Goal: Task Accomplishment & Management: Use online tool/utility

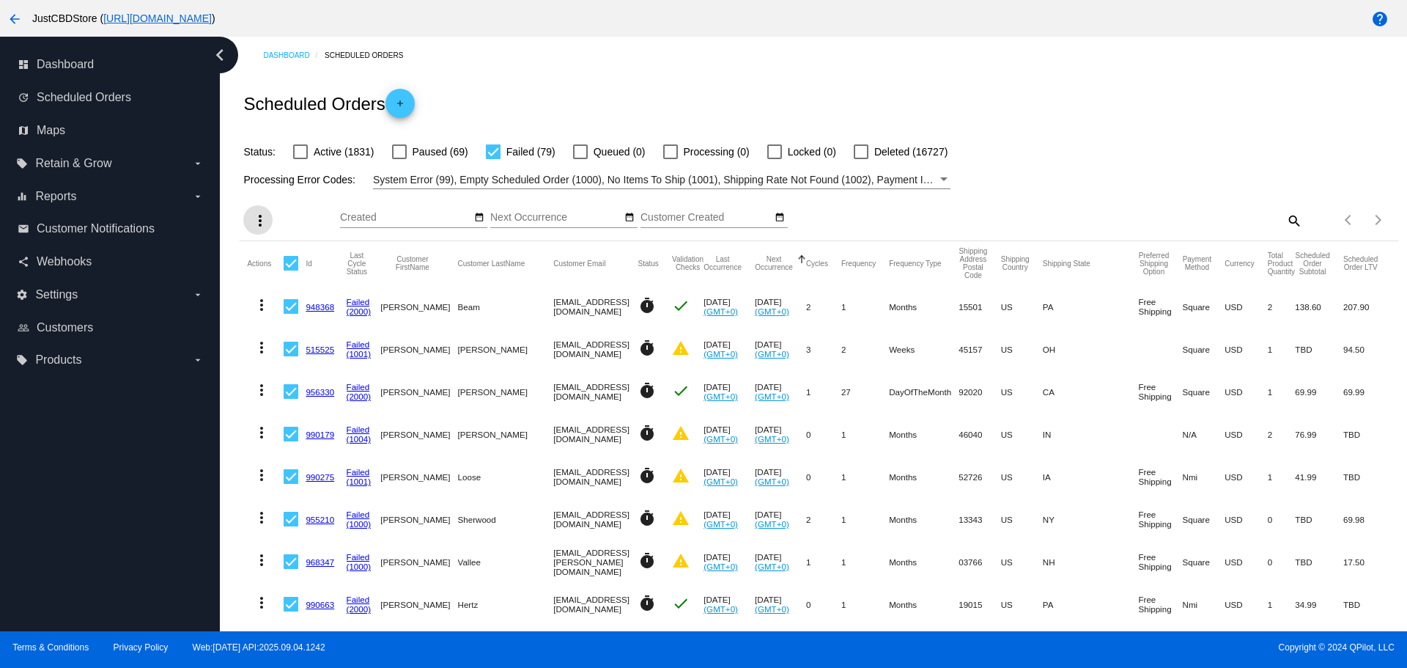
scroll to position [73, 0]
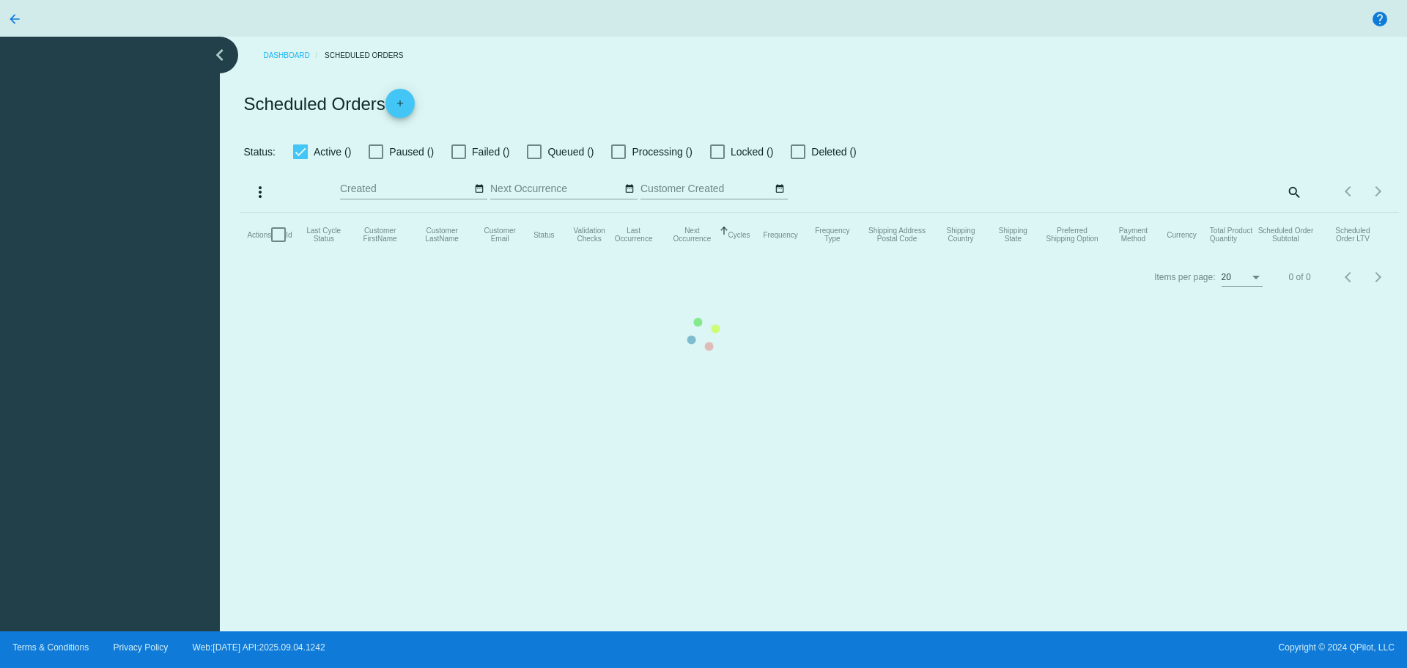
checkbox input "false"
checkbox input "true"
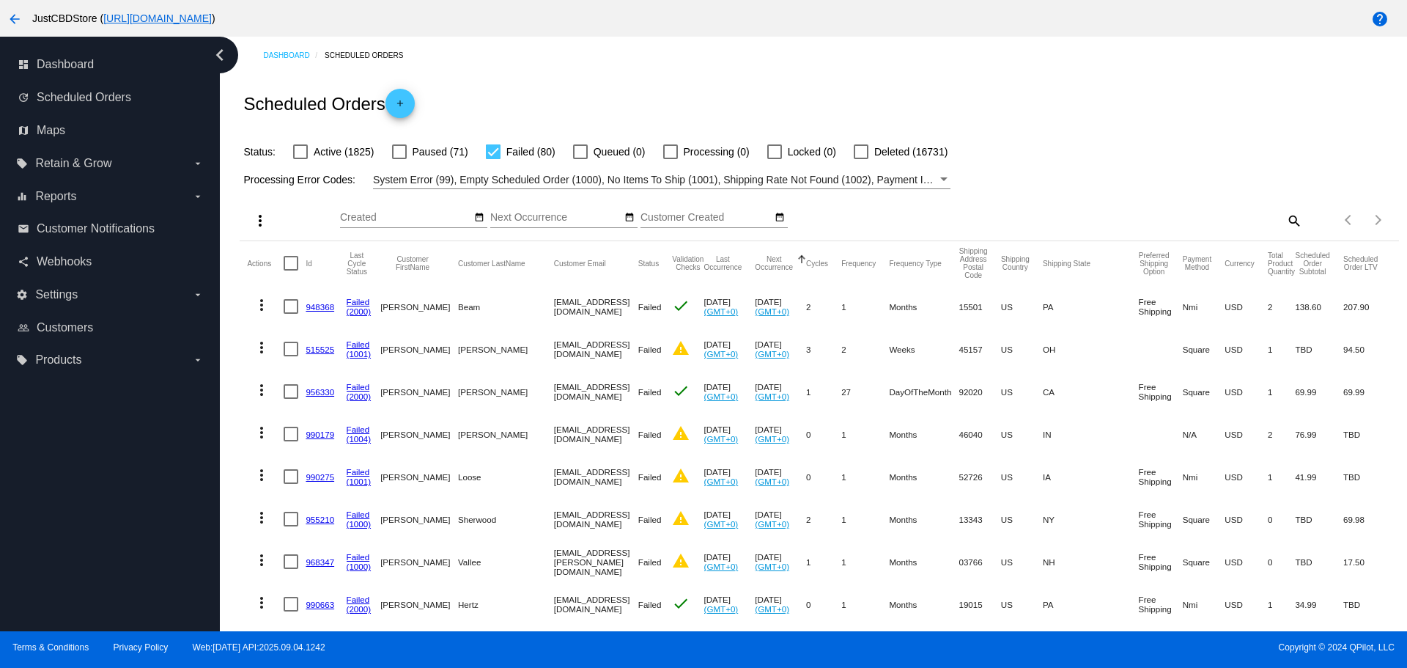
click at [296, 261] on div at bounding box center [291, 263] width 15 height 15
click at [291, 270] on input "checkbox" at bounding box center [290, 270] width 1 height 1
checkbox input "true"
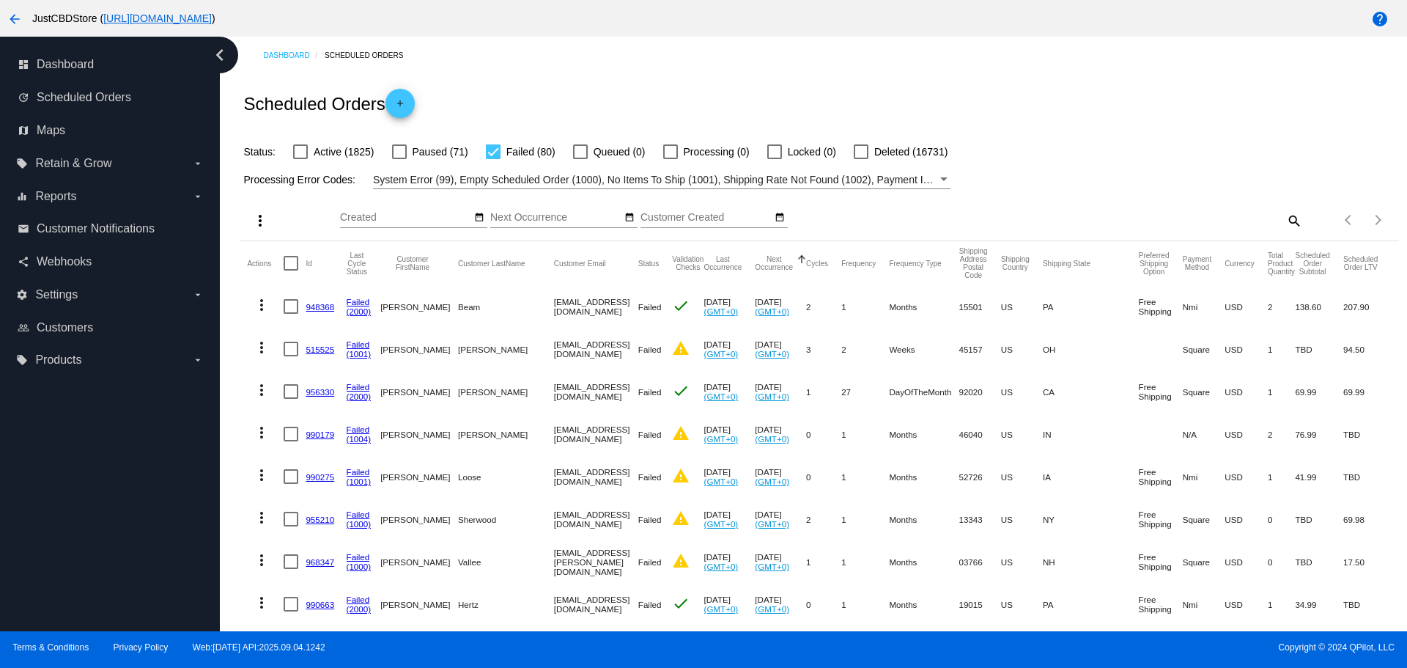
checkbox input "true"
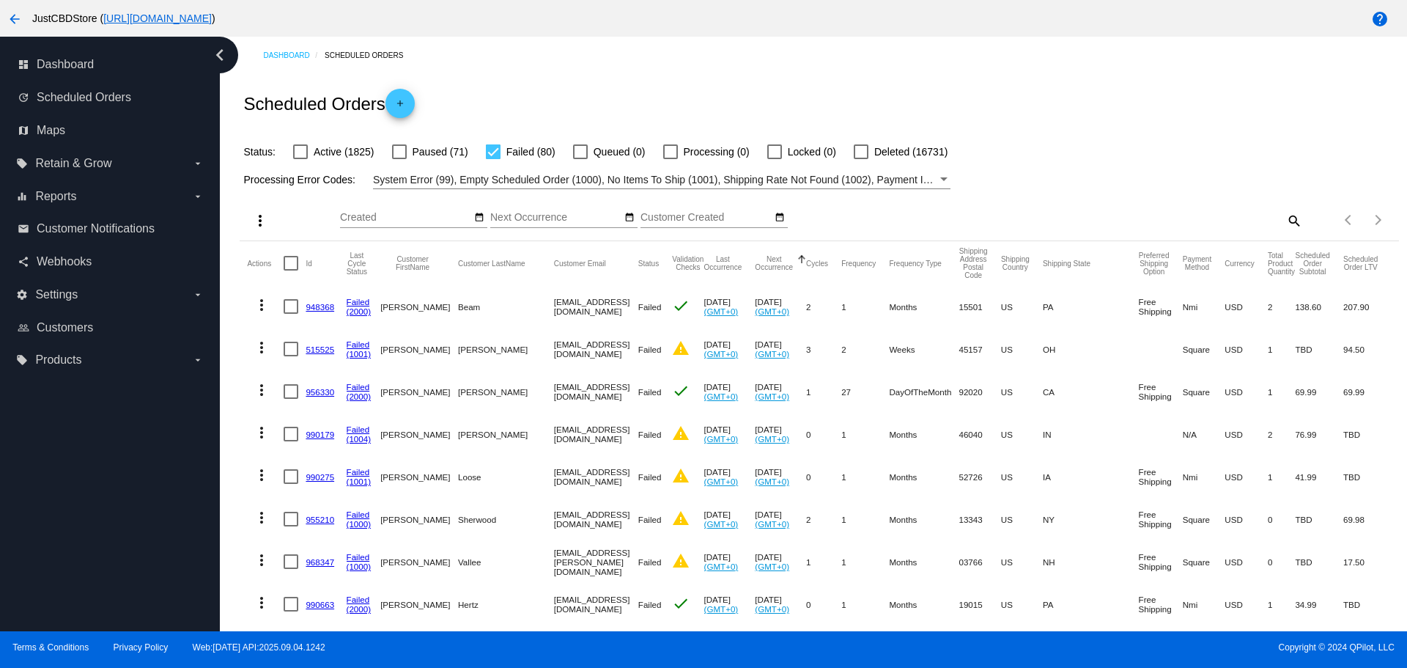
checkbox input "true"
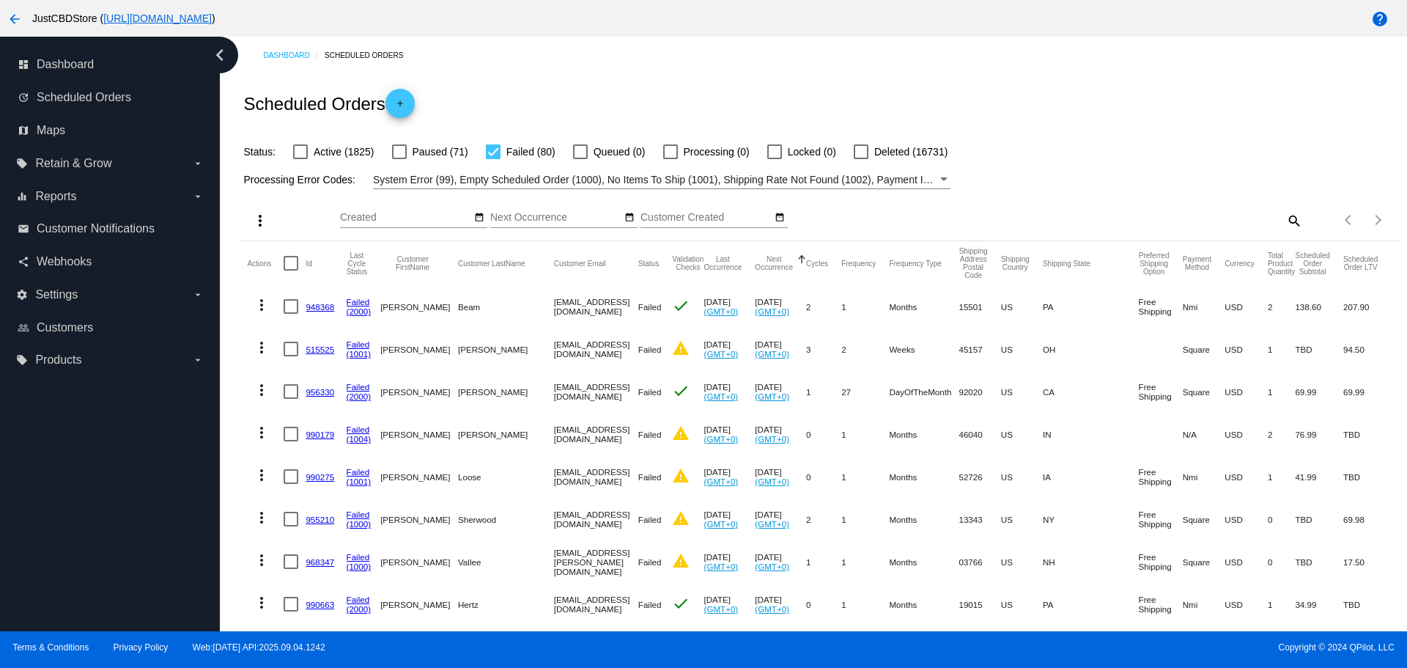
checkbox input "true"
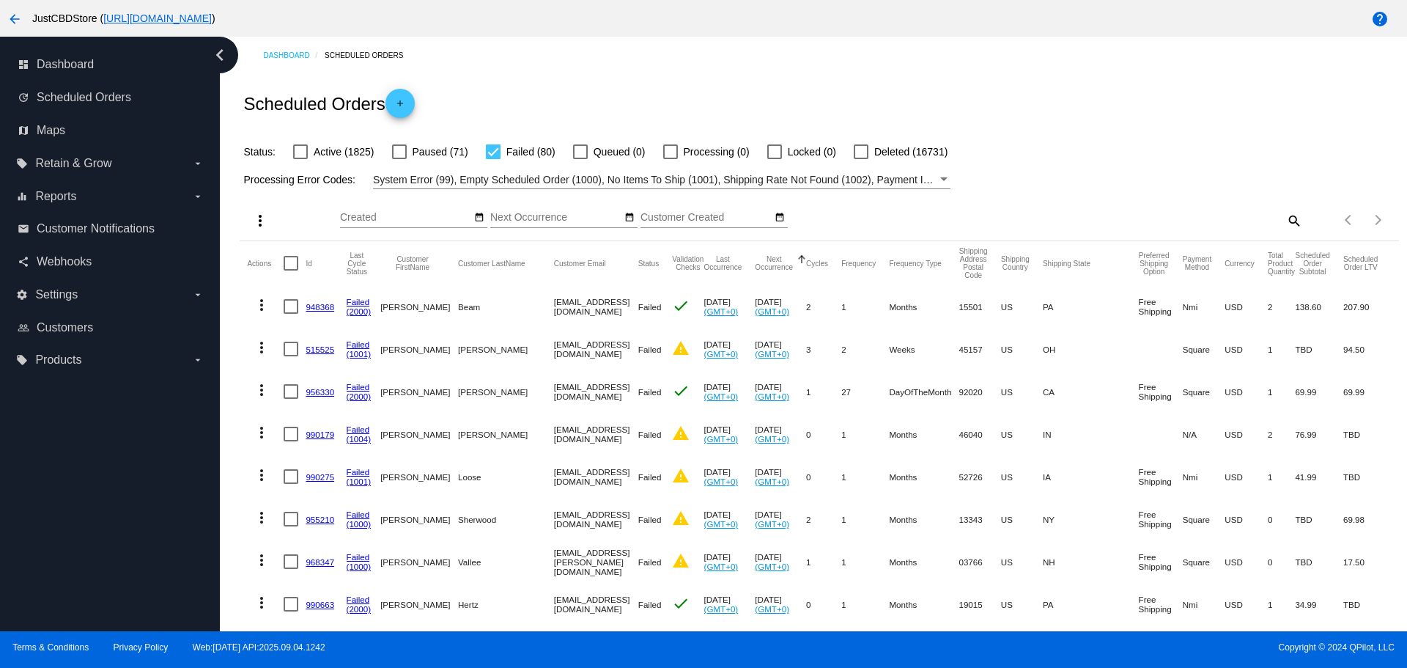
checkbox input "true"
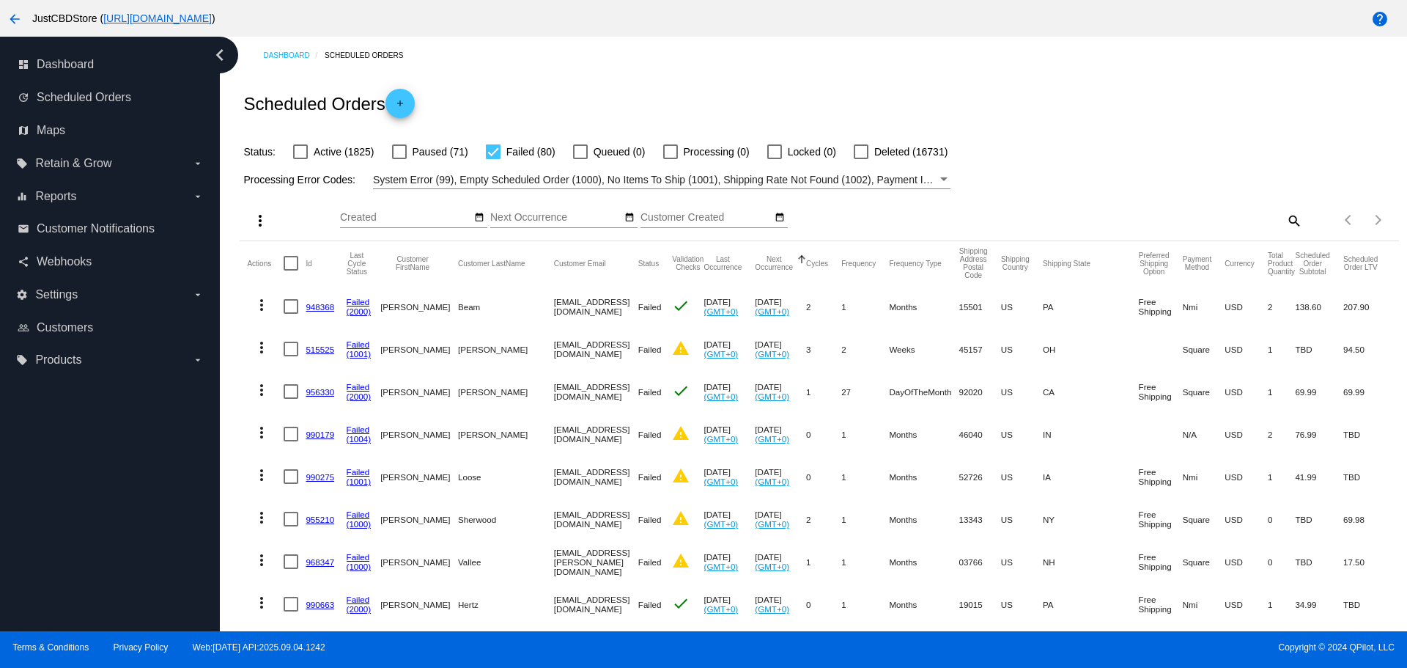
checkbox input "true"
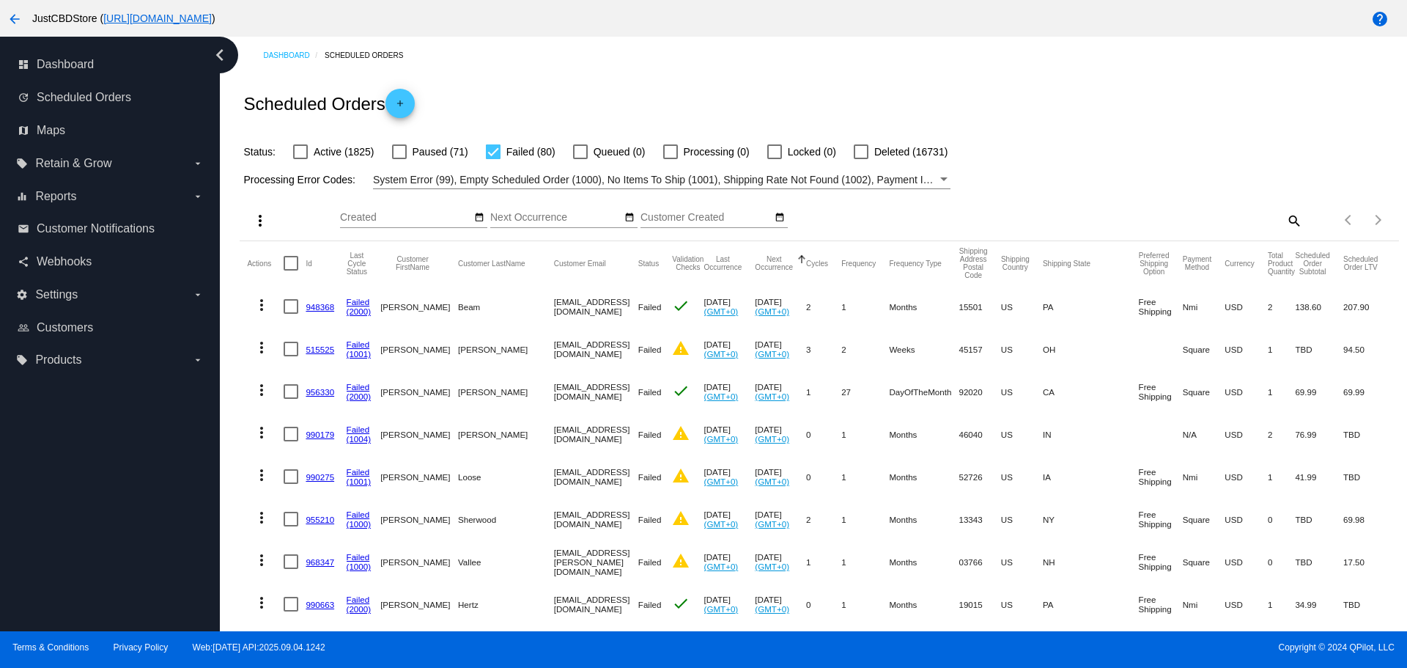
checkbox input "true"
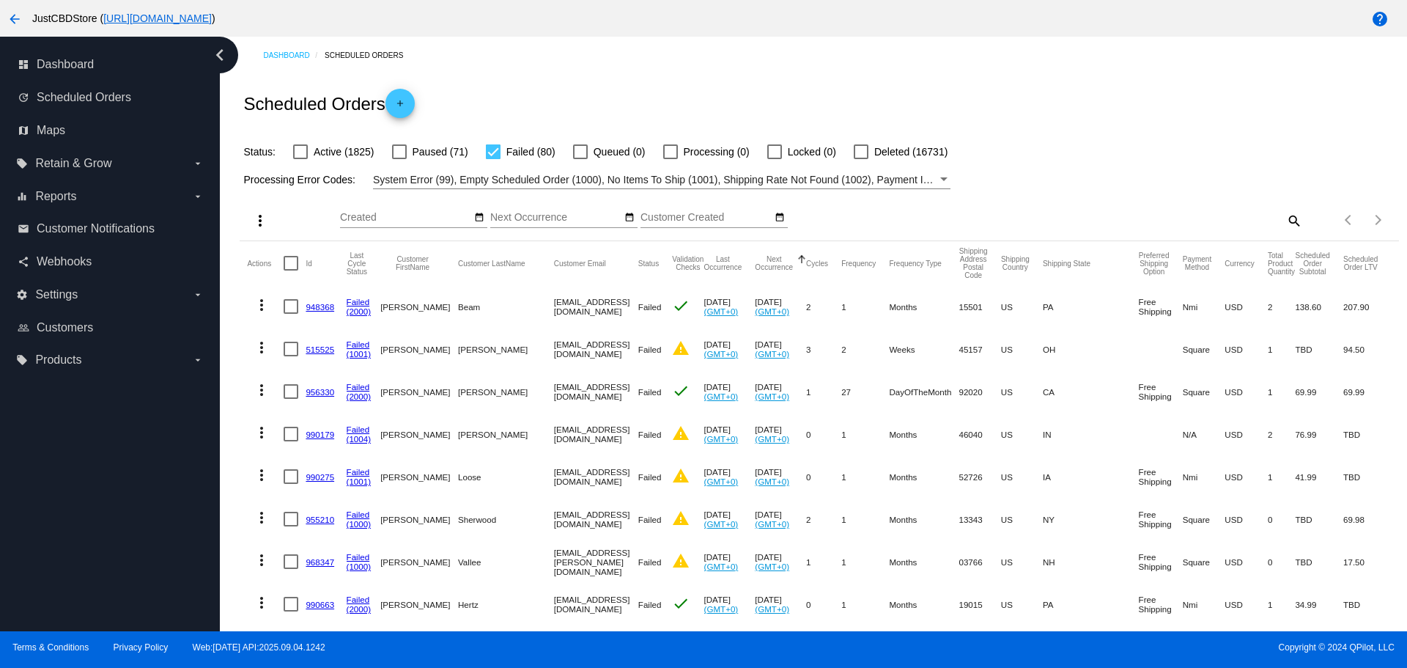
checkbox input "true"
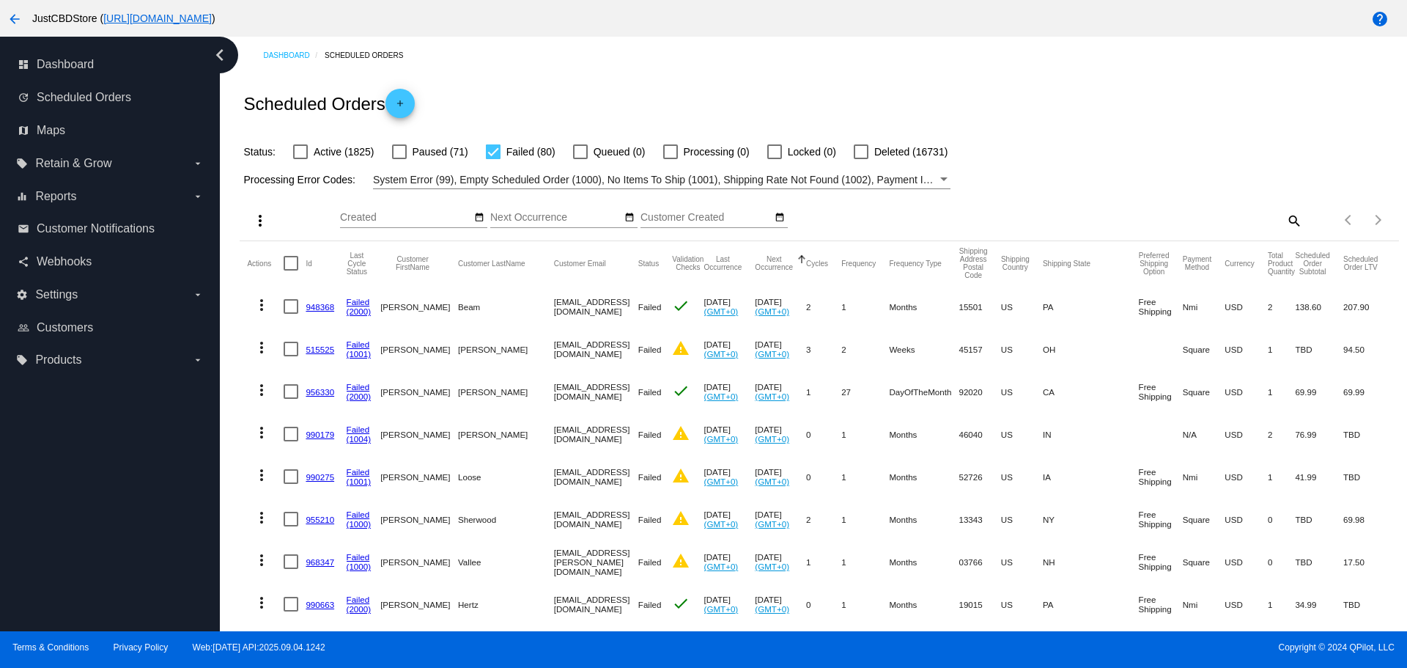
checkbox input "true"
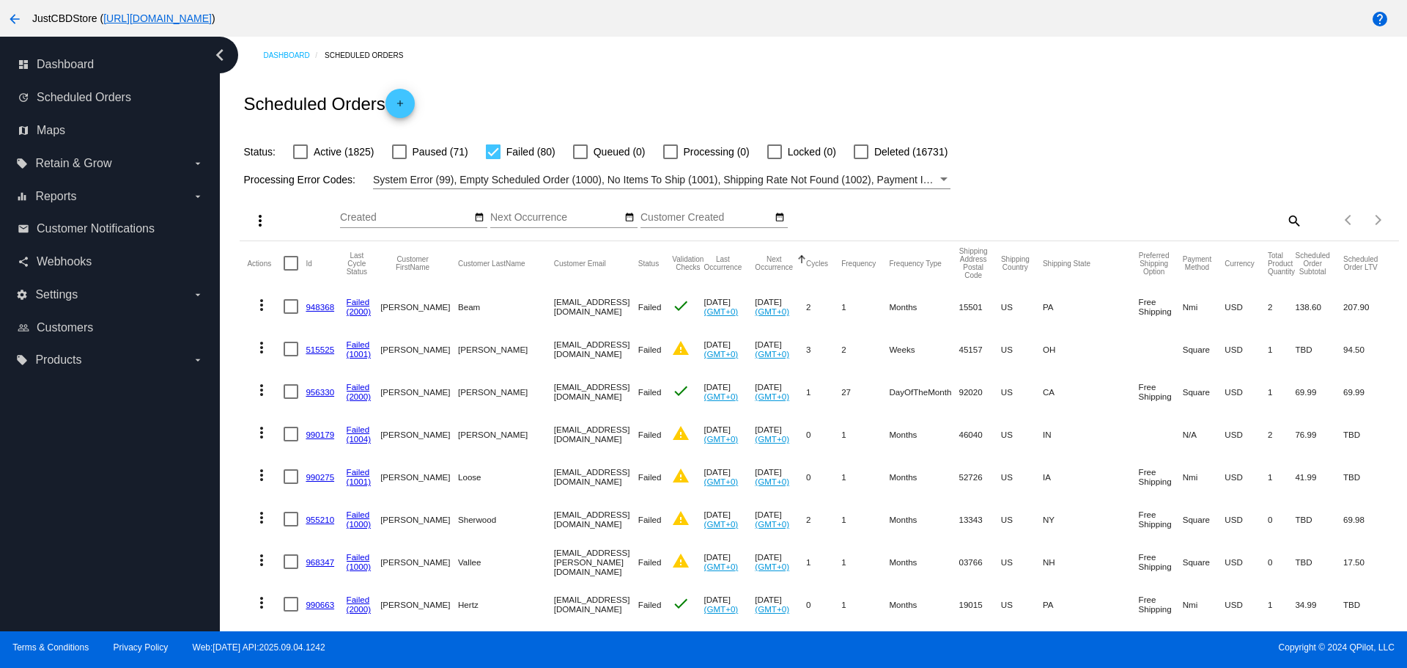
checkbox input "true"
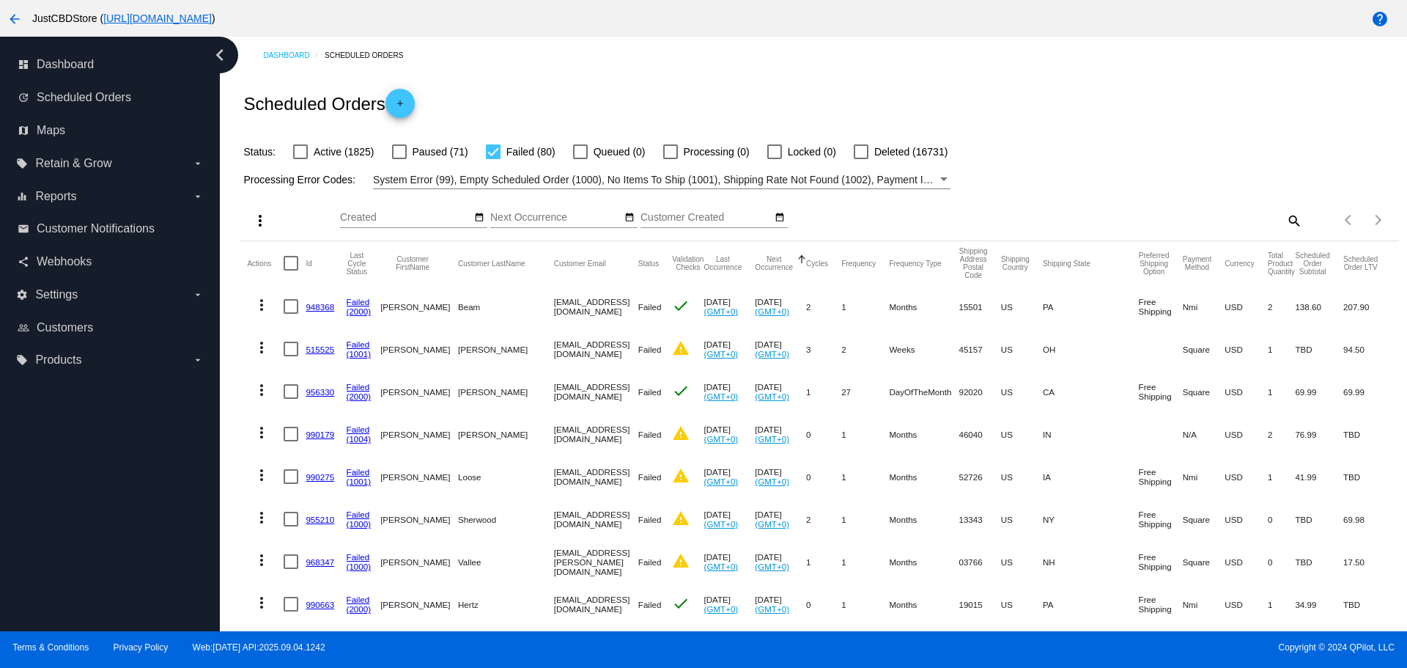
checkbox input "true"
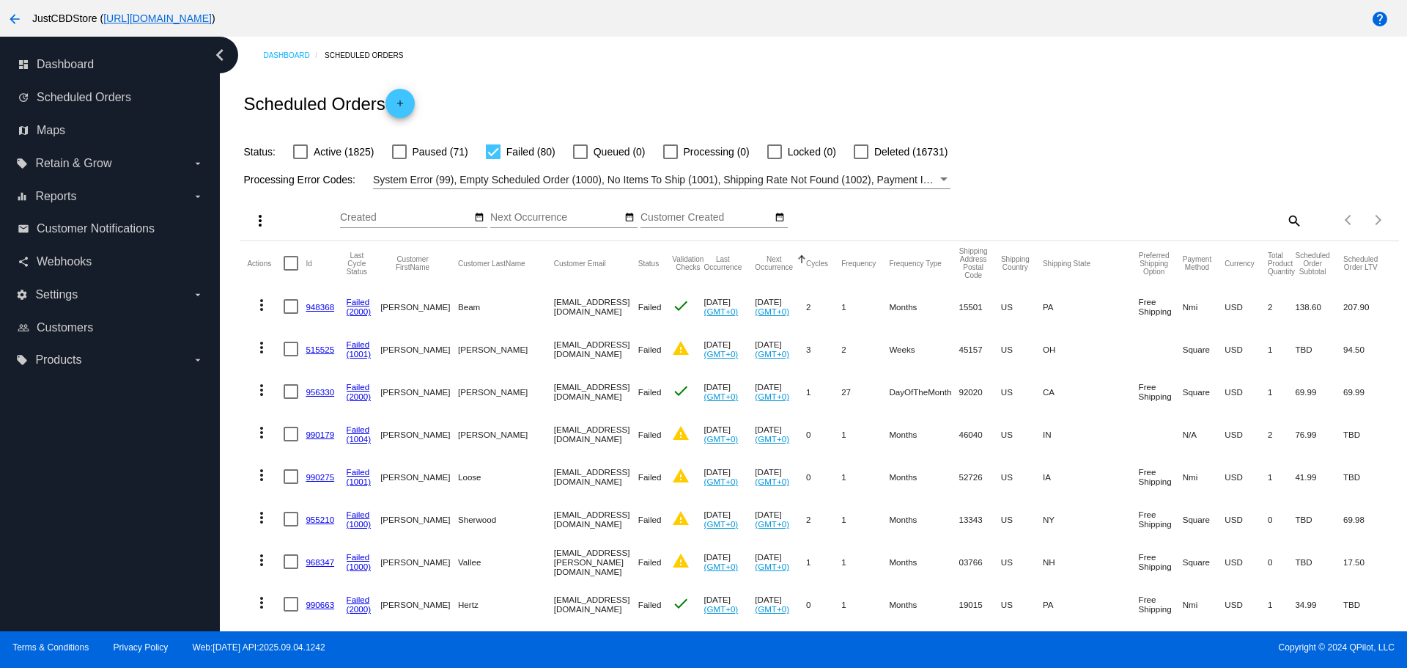
checkbox input "true"
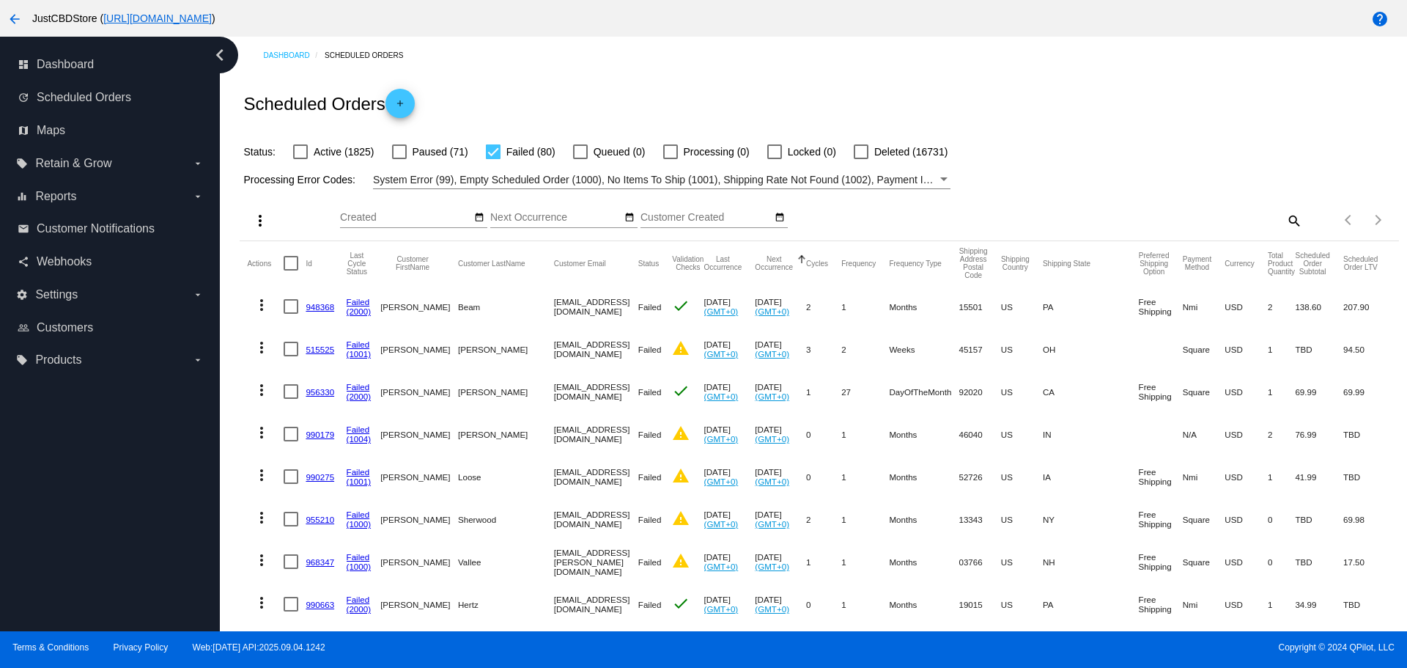
checkbox input "true"
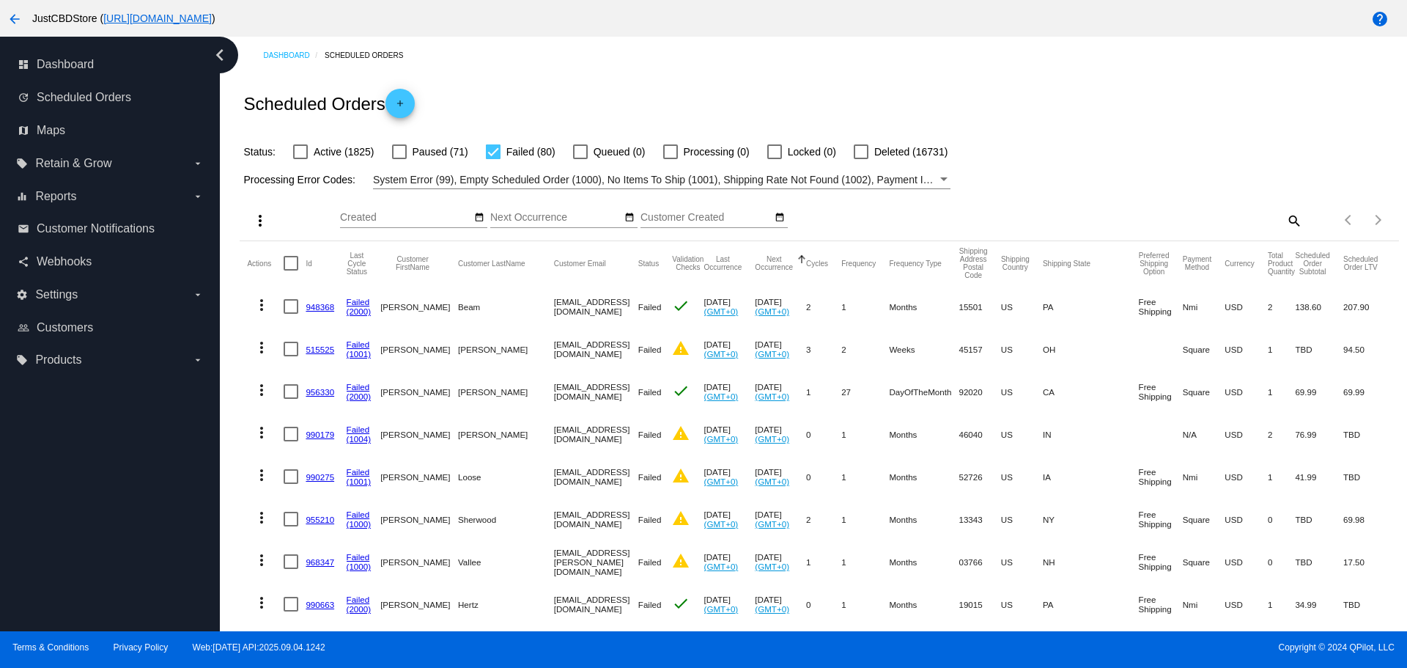
checkbox input "true"
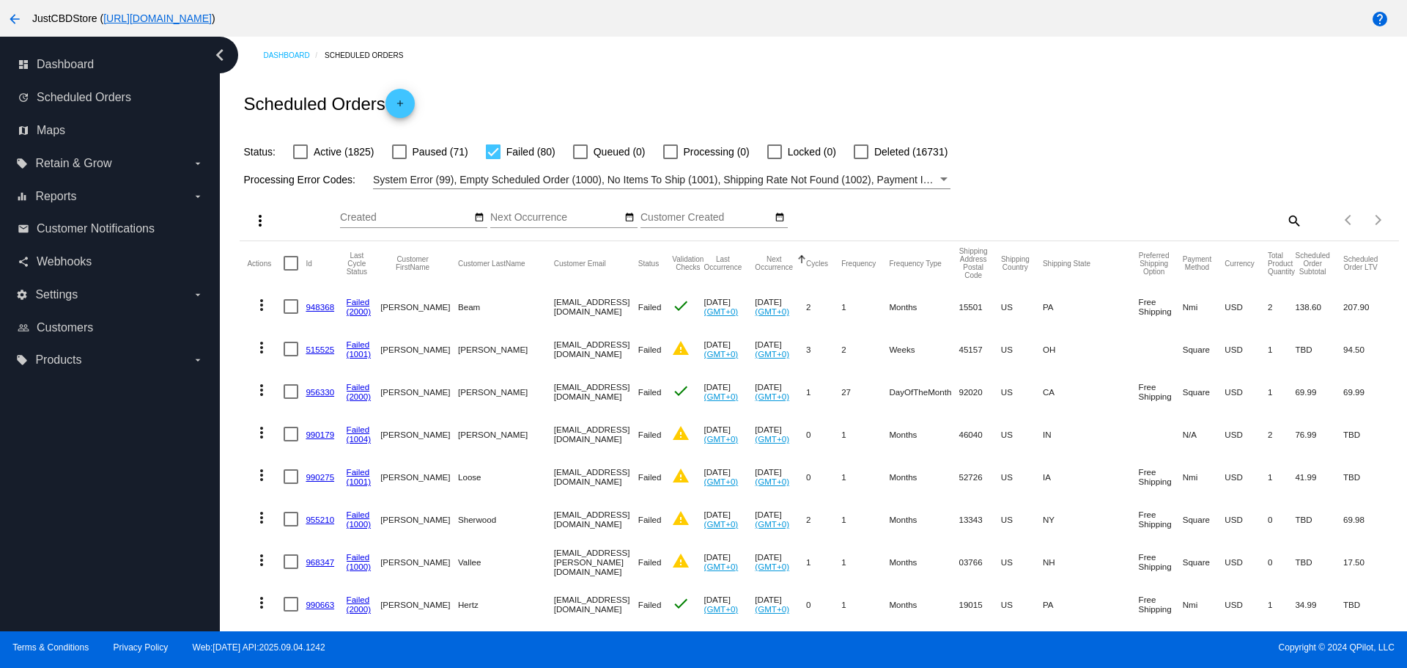
checkbox input "true"
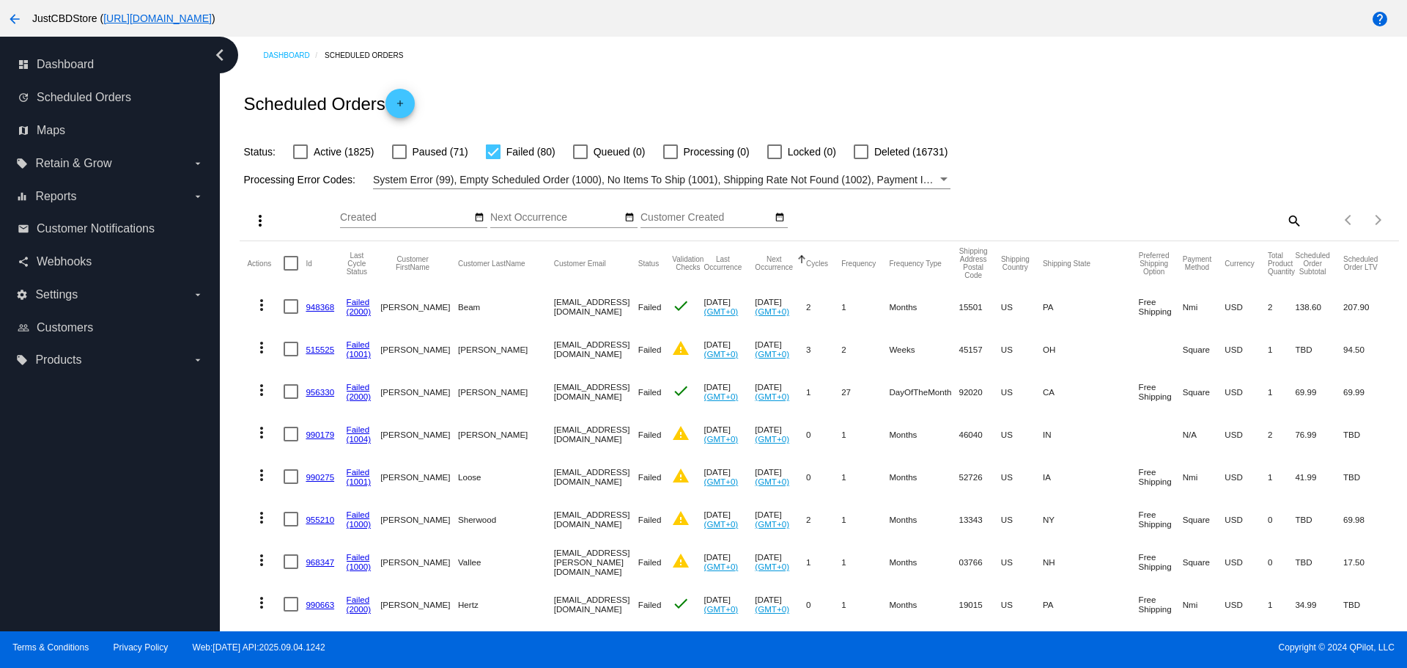
checkbox input "true"
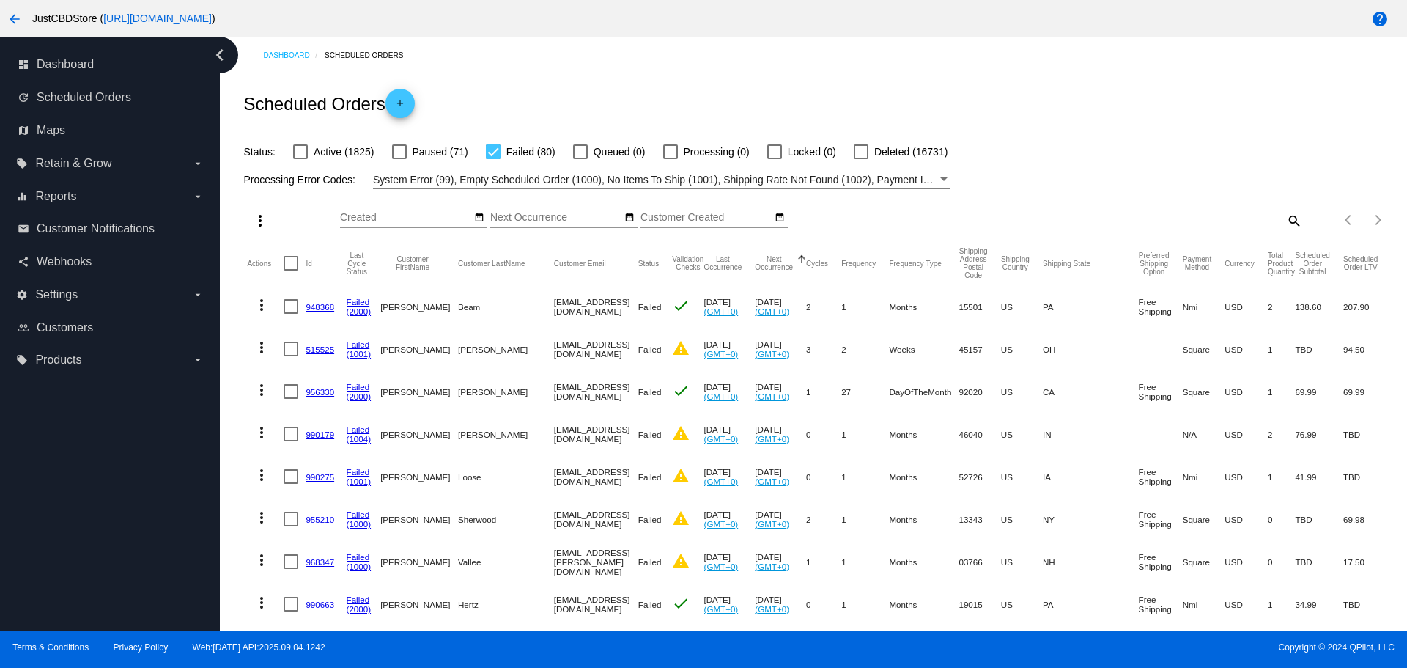
checkbox input "true"
click at [262, 224] on mat-icon "more_vert" at bounding box center [260, 221] width 18 height 18
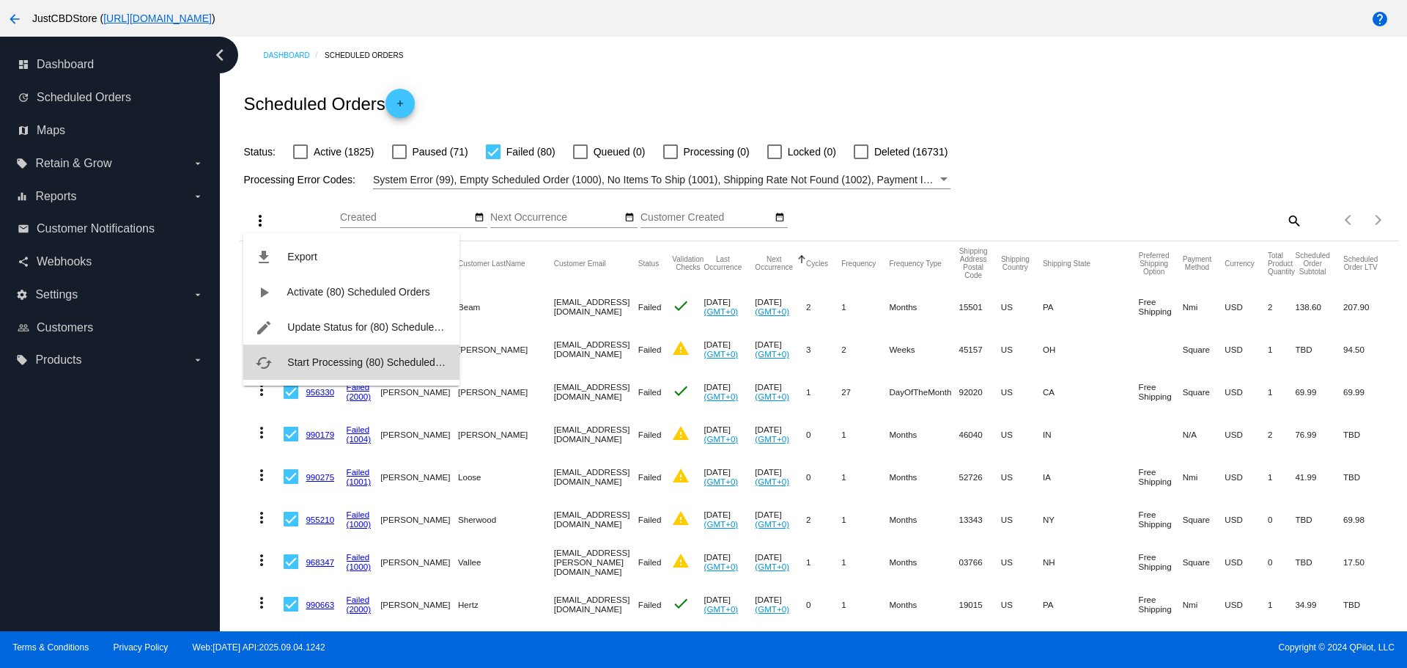
click at [343, 358] on span "Start Processing (80) Scheduled Orders" at bounding box center [378, 362] width 182 height 12
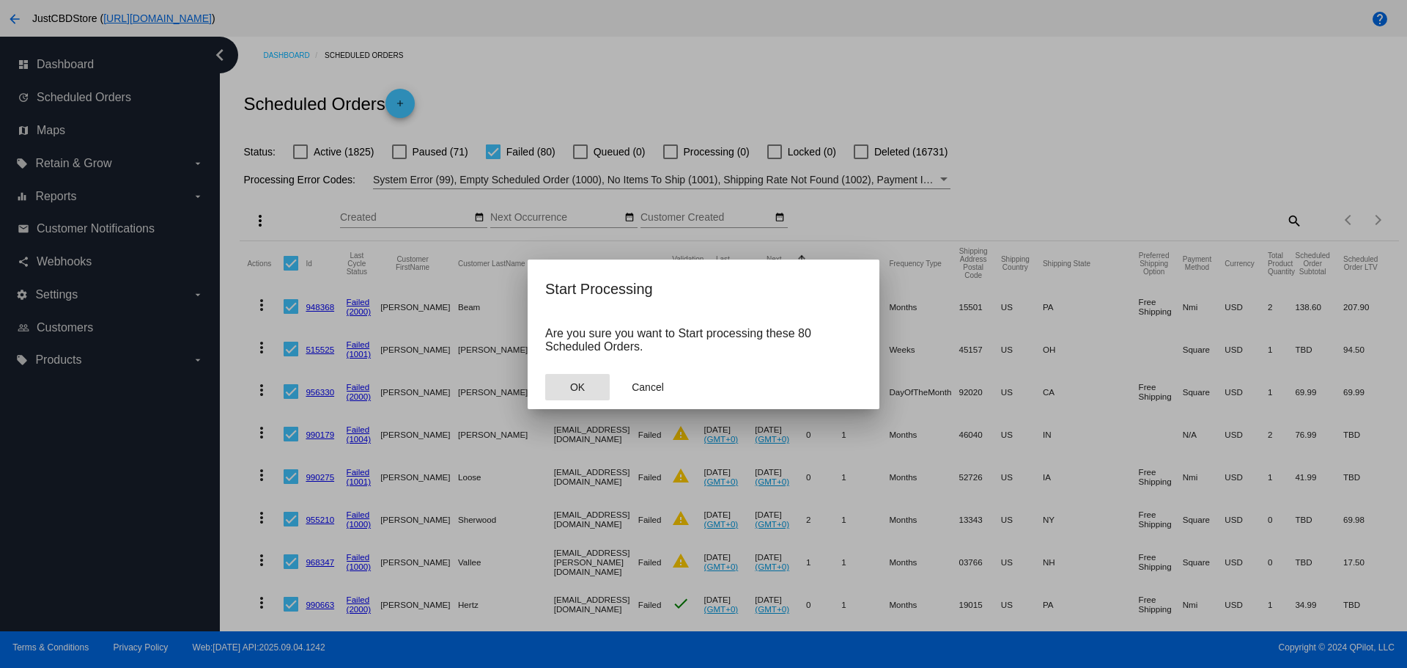
click at [580, 385] on span "OK" at bounding box center [577, 387] width 15 height 12
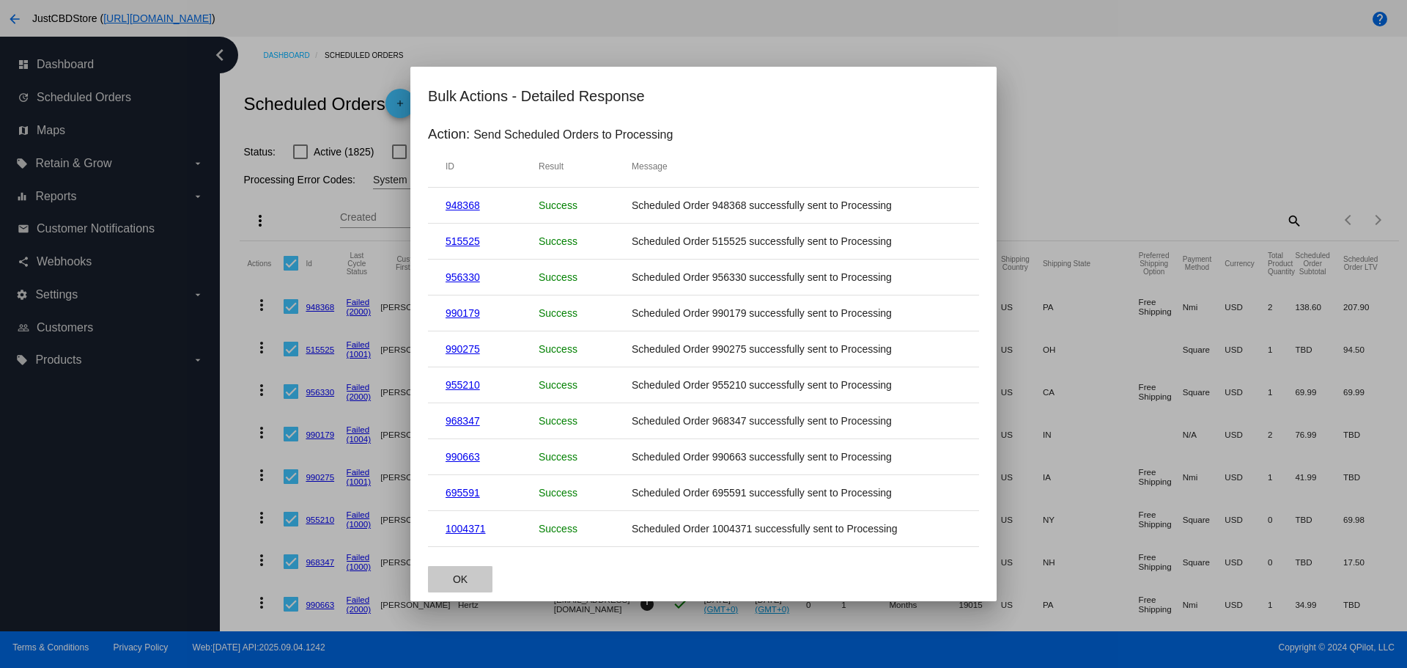
click at [454, 569] on button "OK" at bounding box center [460, 579] width 64 height 26
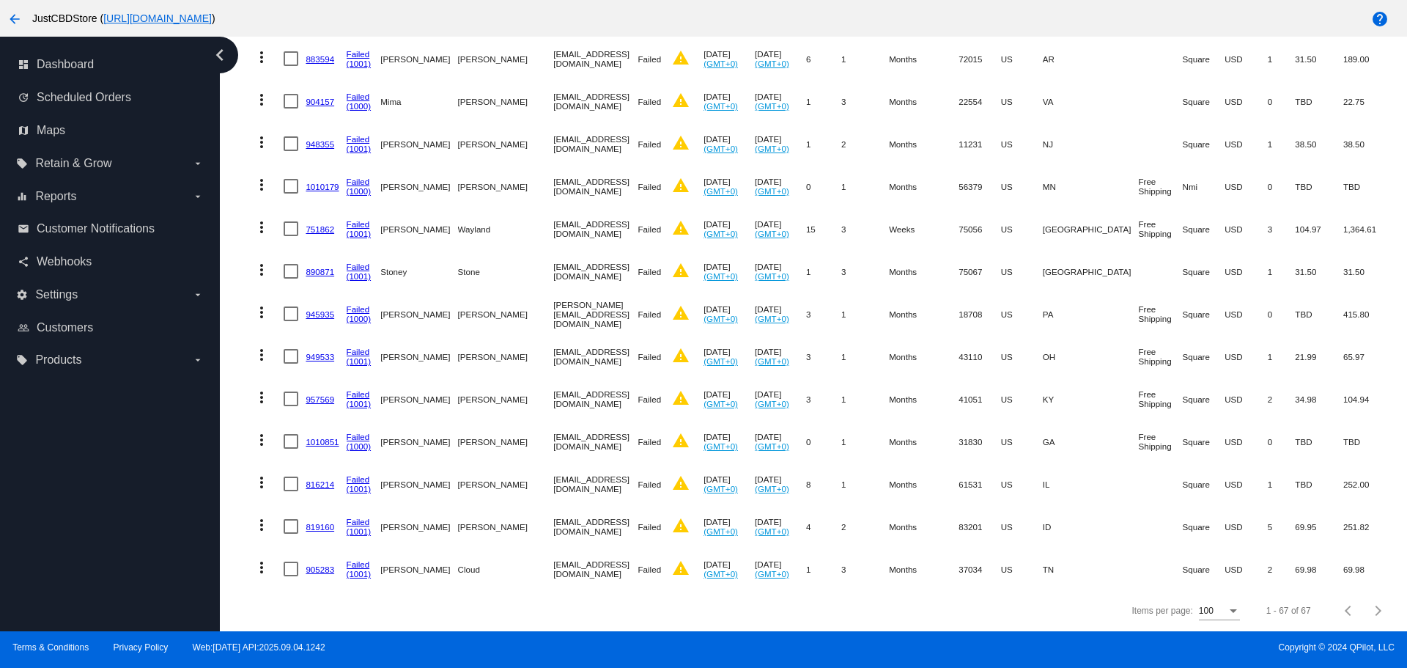
scroll to position [2554, 0]
click at [311, 564] on link "905283" at bounding box center [320, 569] width 29 height 10
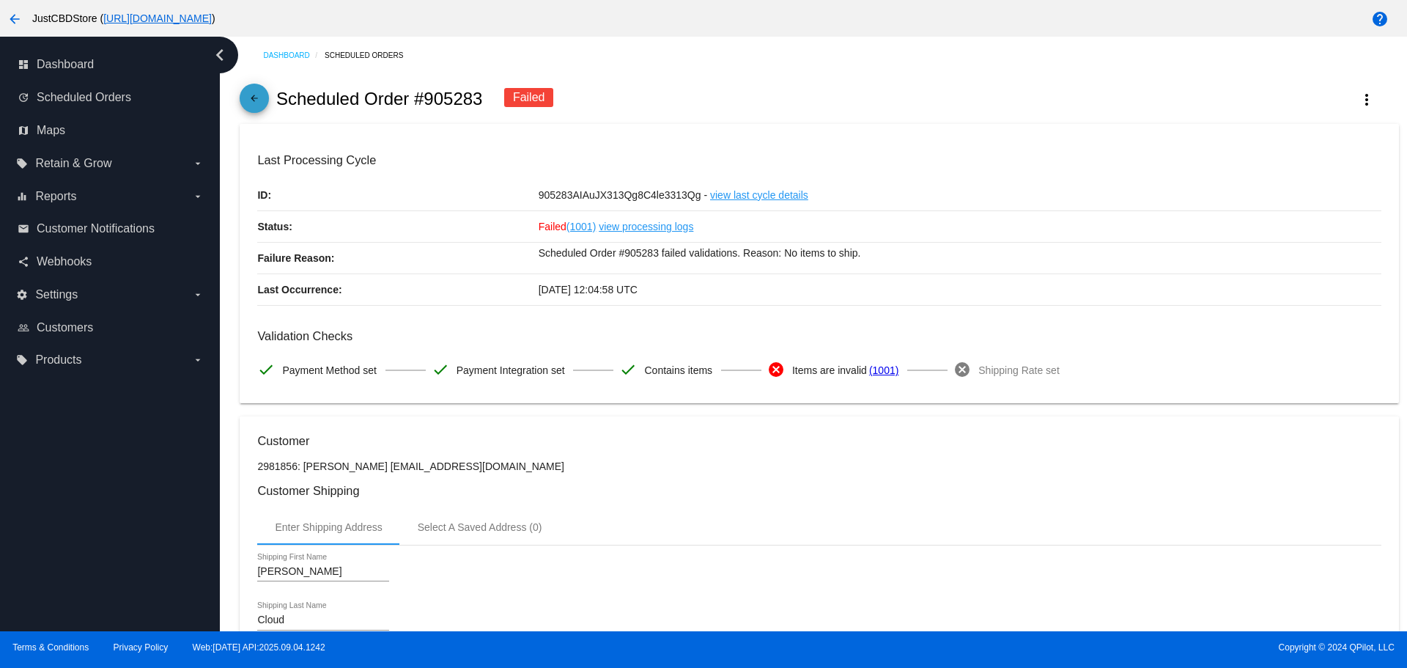
click at [254, 101] on mat-icon "arrow_back" at bounding box center [255, 102] width 18 height 18
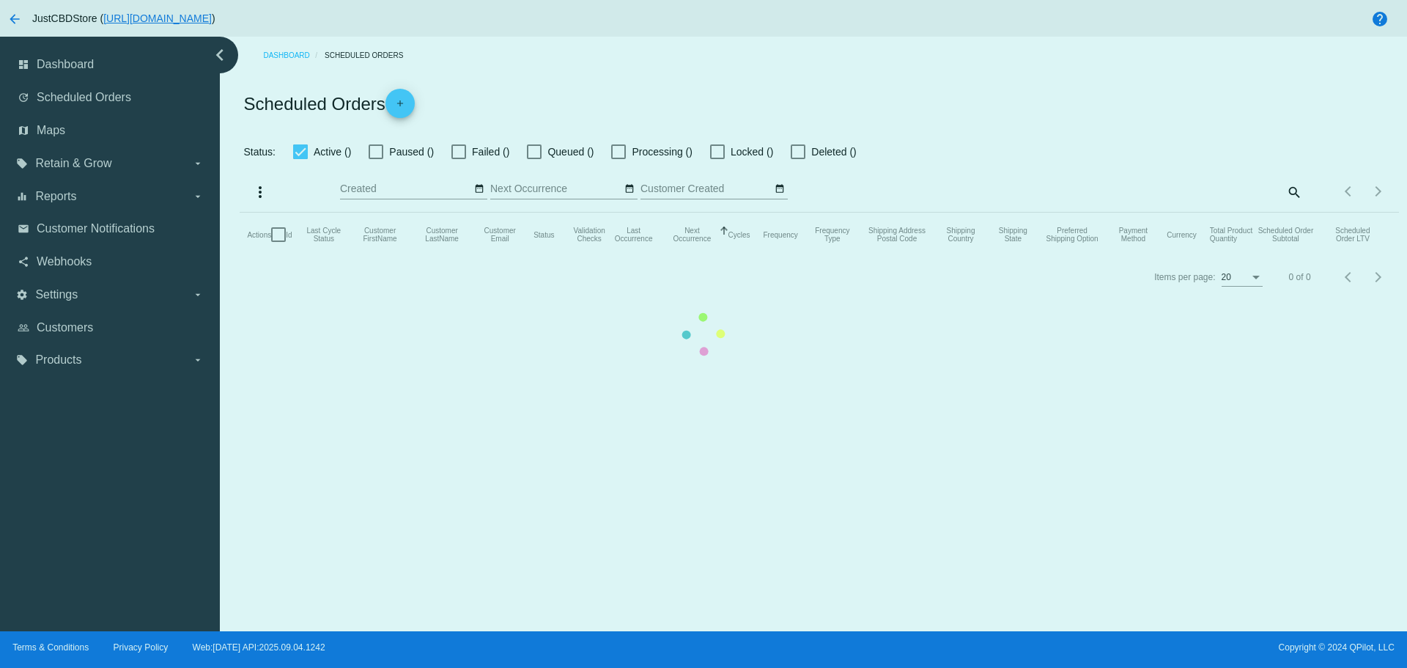
checkbox input "false"
checkbox input "true"
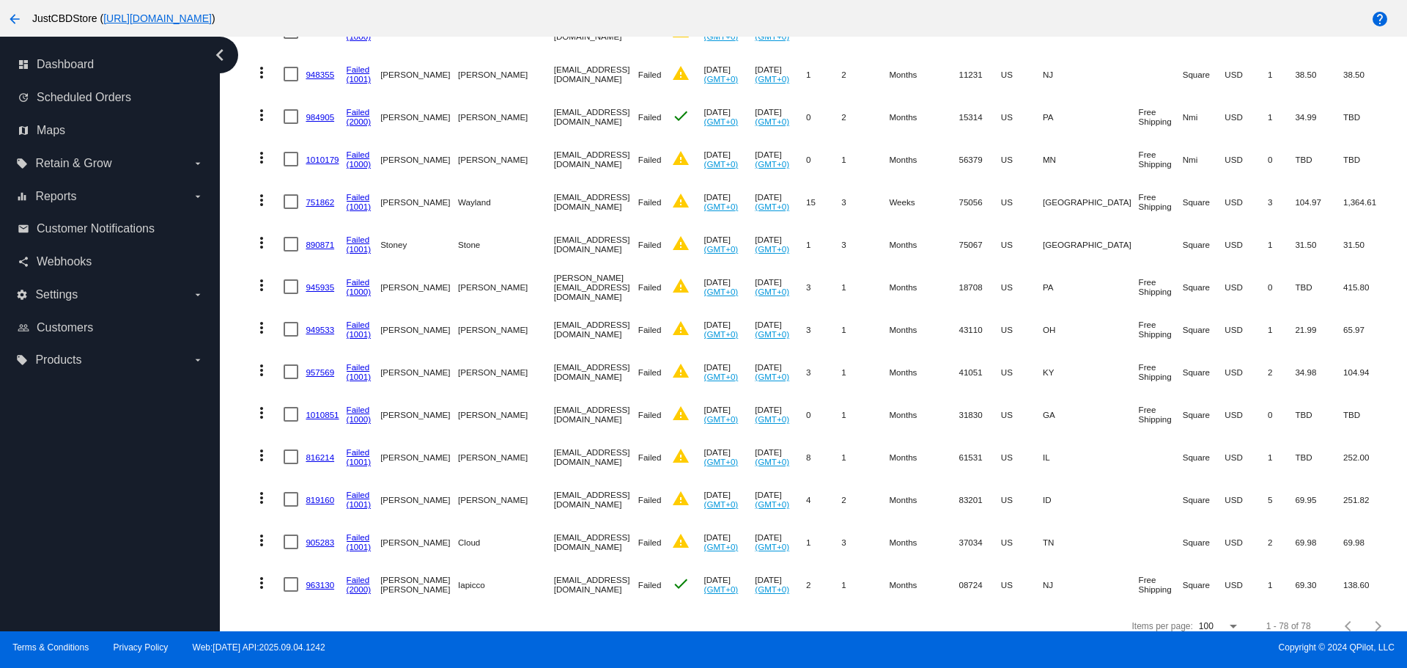
scroll to position [3022, 0]
